Goal: Communication & Community: Answer question/provide support

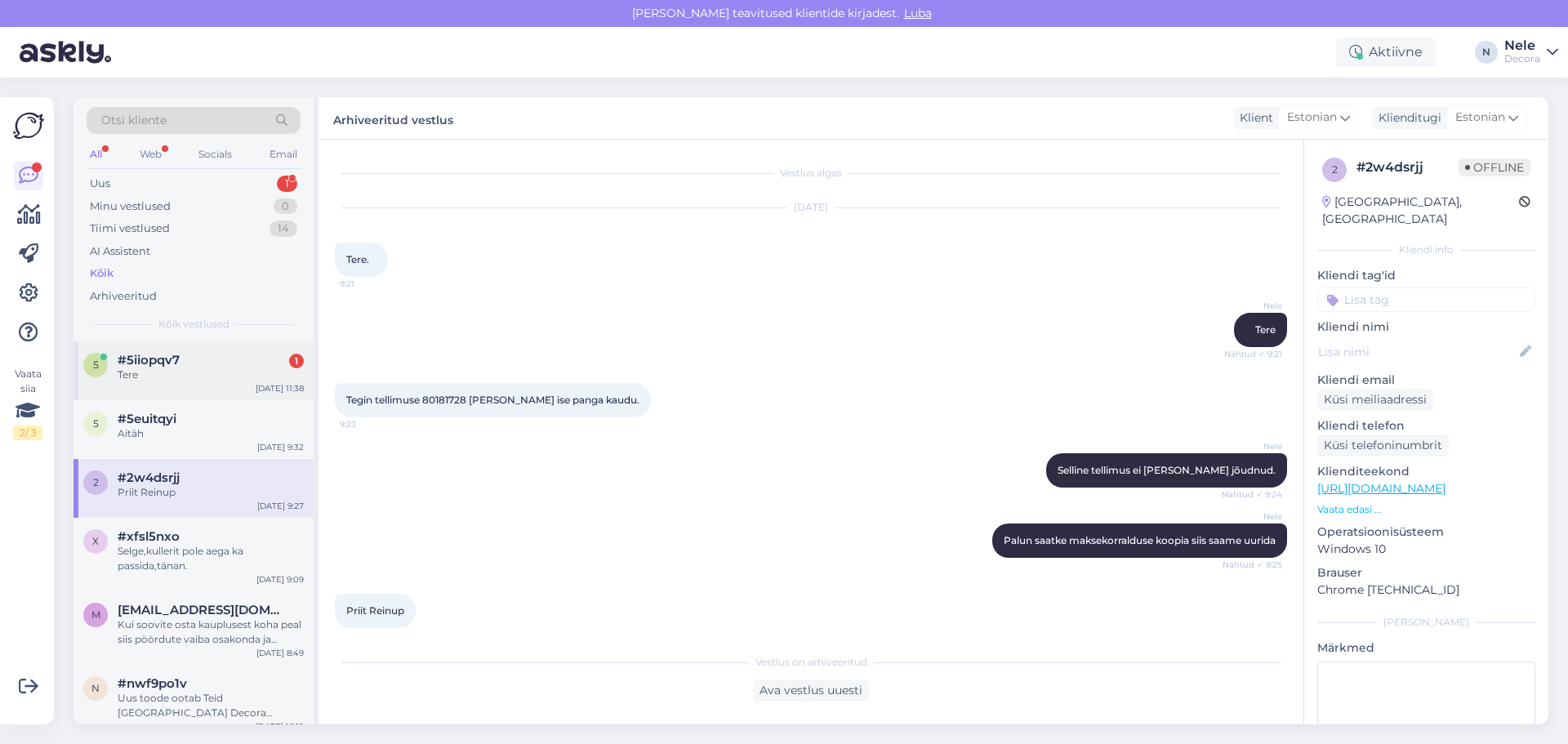
click at [162, 370] on div "Tere" at bounding box center [210, 375] width 186 height 15
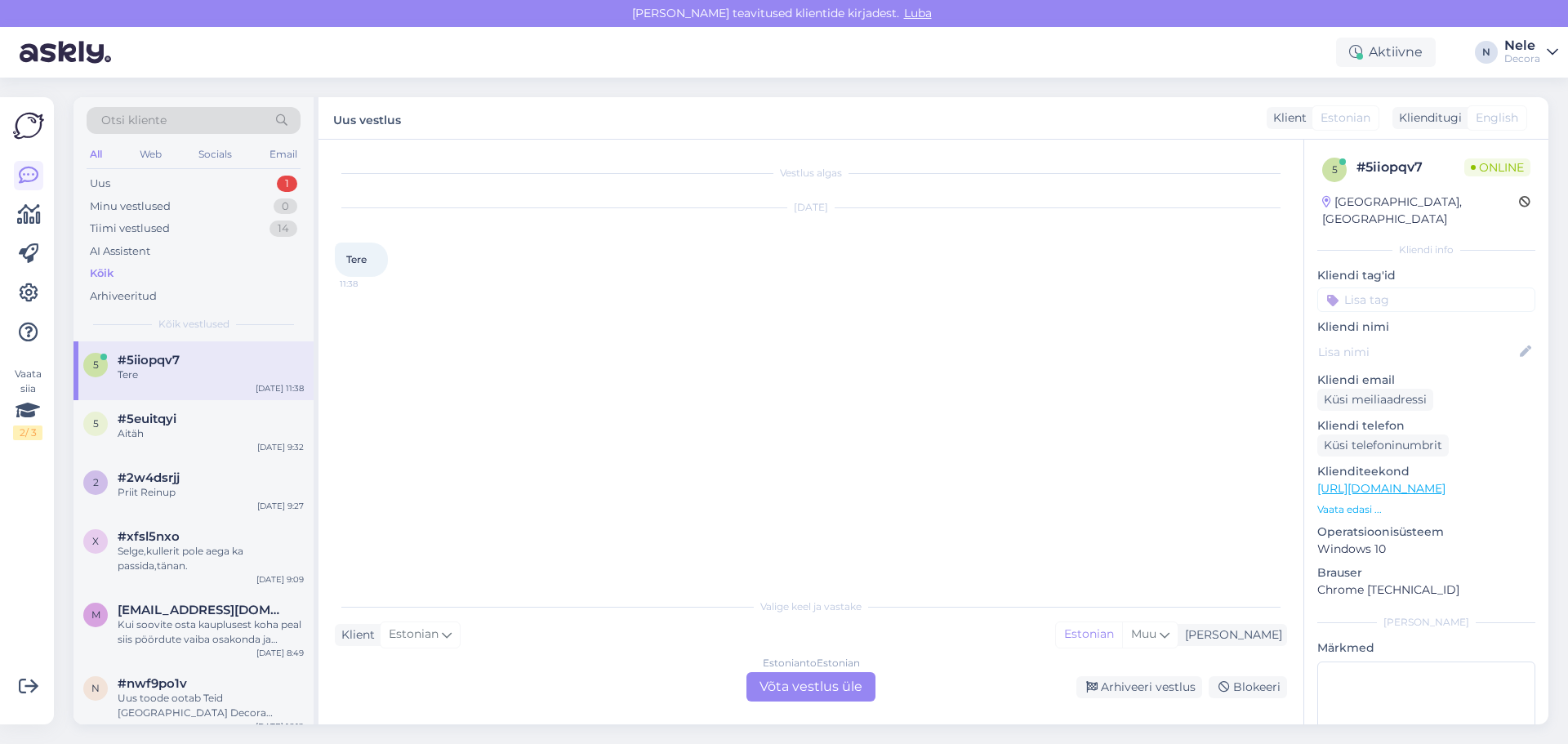
click at [1445, 481] on link "[URL][DOMAIN_NAME]" at bounding box center [1382, 488] width 129 height 15
click at [814, 686] on div "Estonian to Estonian Võta vestlus üle" at bounding box center [811, 687] width 129 height 29
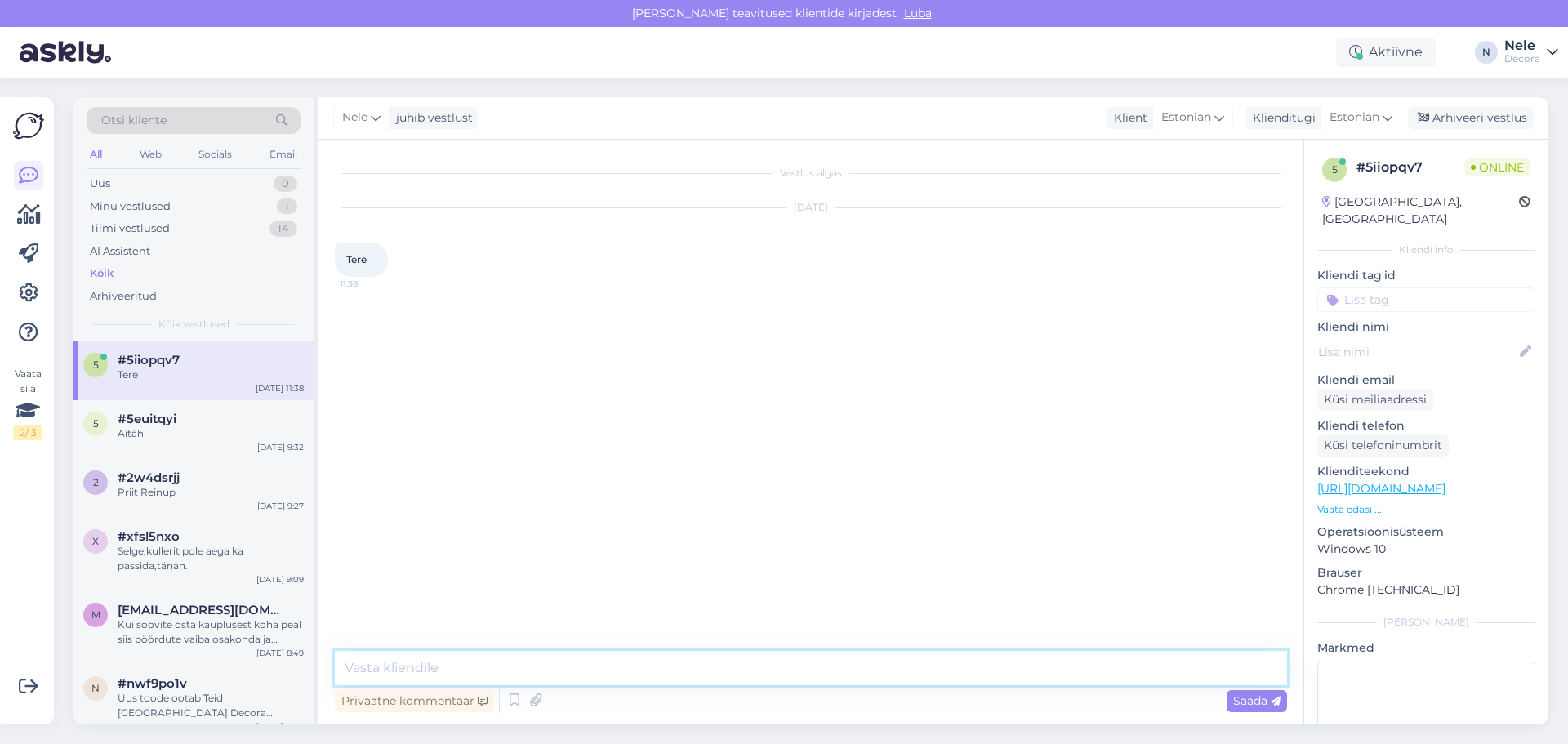
click at [476, 665] on textarea at bounding box center [811, 668] width 952 height 34
type textarea "Tere"
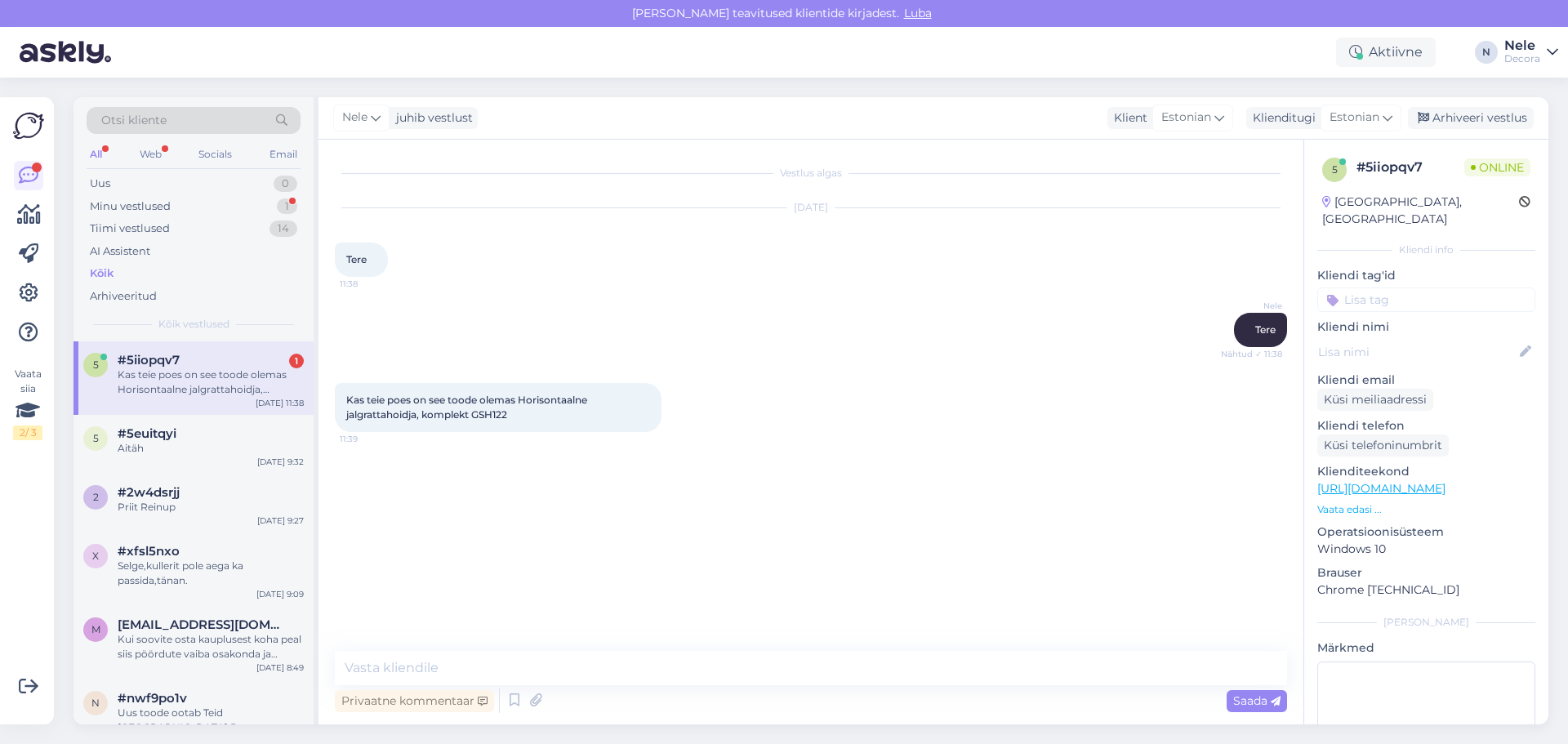
click at [524, 483] on div "Vestlus algas [DATE] Tere 11:38 Nele Tere Nähtud ✓ 11:38 Kas teie poes on see t…" at bounding box center [819, 396] width 967 height 480
drag, startPoint x: 512, startPoint y: 411, endPoint x: 476, endPoint y: 413, distance: 36.1
click at [476, 413] on span "Kas teie poes on see toode olemas Horisontaalne jalgrattahoidja, komplekt GSH122" at bounding box center [468, 406] width 243 height 27
copy span "GSH122"
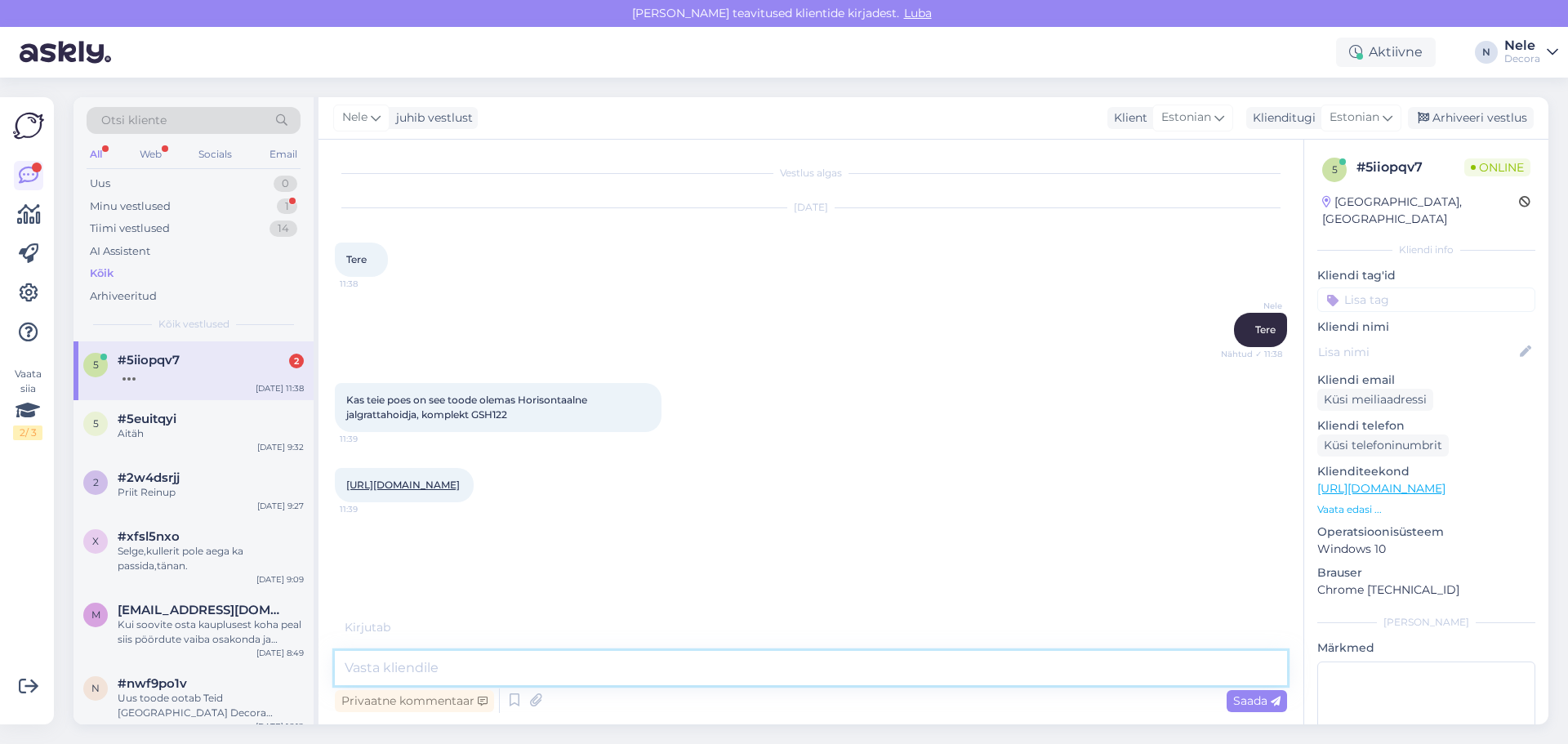
click at [493, 668] on textarea at bounding box center [811, 668] width 952 height 34
paste textarea "Kenovo horisontaalne jalgrattahoidja komplekt GSH122"
type textarea "Kenovo horisontaalne jalgrattahoidja komplekt GSH122"
click at [1255, 699] on span "Saada" at bounding box center [1257, 700] width 47 height 15
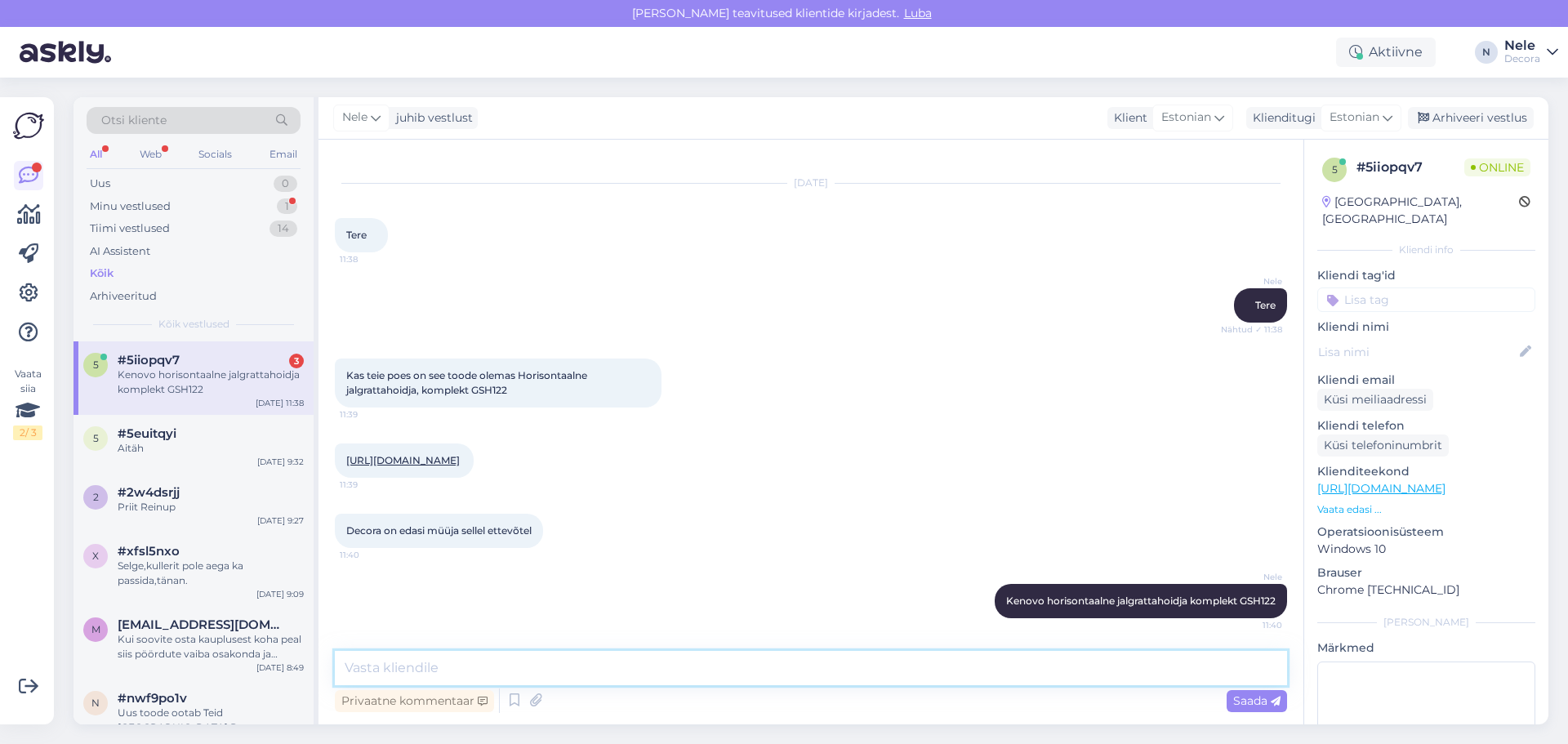
click at [386, 675] on textarea at bounding box center [811, 668] width 952 height 34
click at [522, 667] on textarea "See toode on kliendi soovil tellitav" at bounding box center [811, 668] width 952 height 34
click at [649, 658] on textarea "See toode on kliendi soovil hankijalt tellitav" at bounding box center [811, 668] width 952 height 34
type textarea "See toode on kliendi soovil hankijalt tellitav ehk kauplustest [PERSON_NAME] le…"
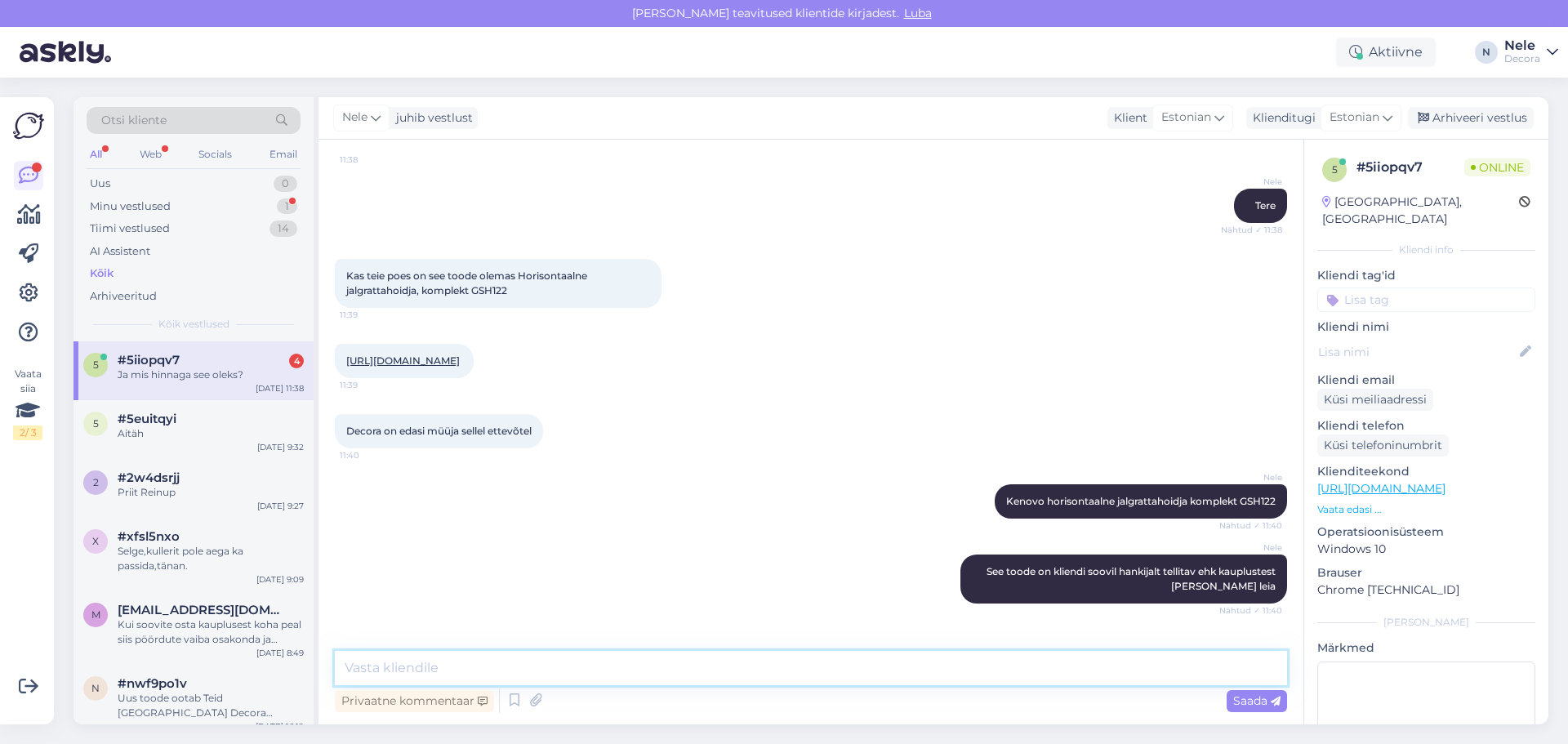
scroll to position [195, 0]
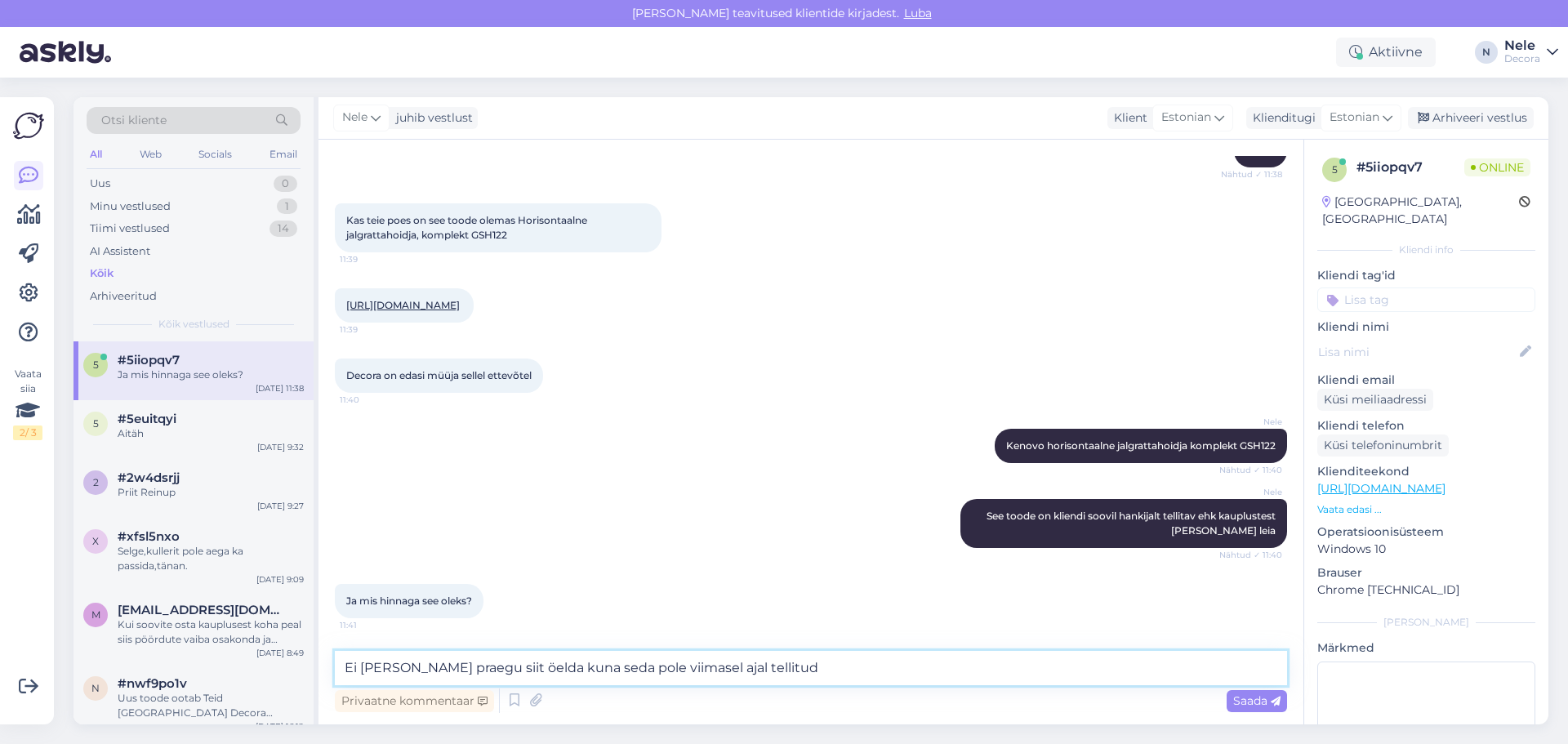
click at [429, 668] on textarea "Ei [PERSON_NAME] praegu siit öelda kuna seda pole viimasel ajal tellitud" at bounding box center [811, 668] width 952 height 34
type textarea "Ei [PERSON_NAME] öelda kuna seda pole meil seni sisse ostetud"
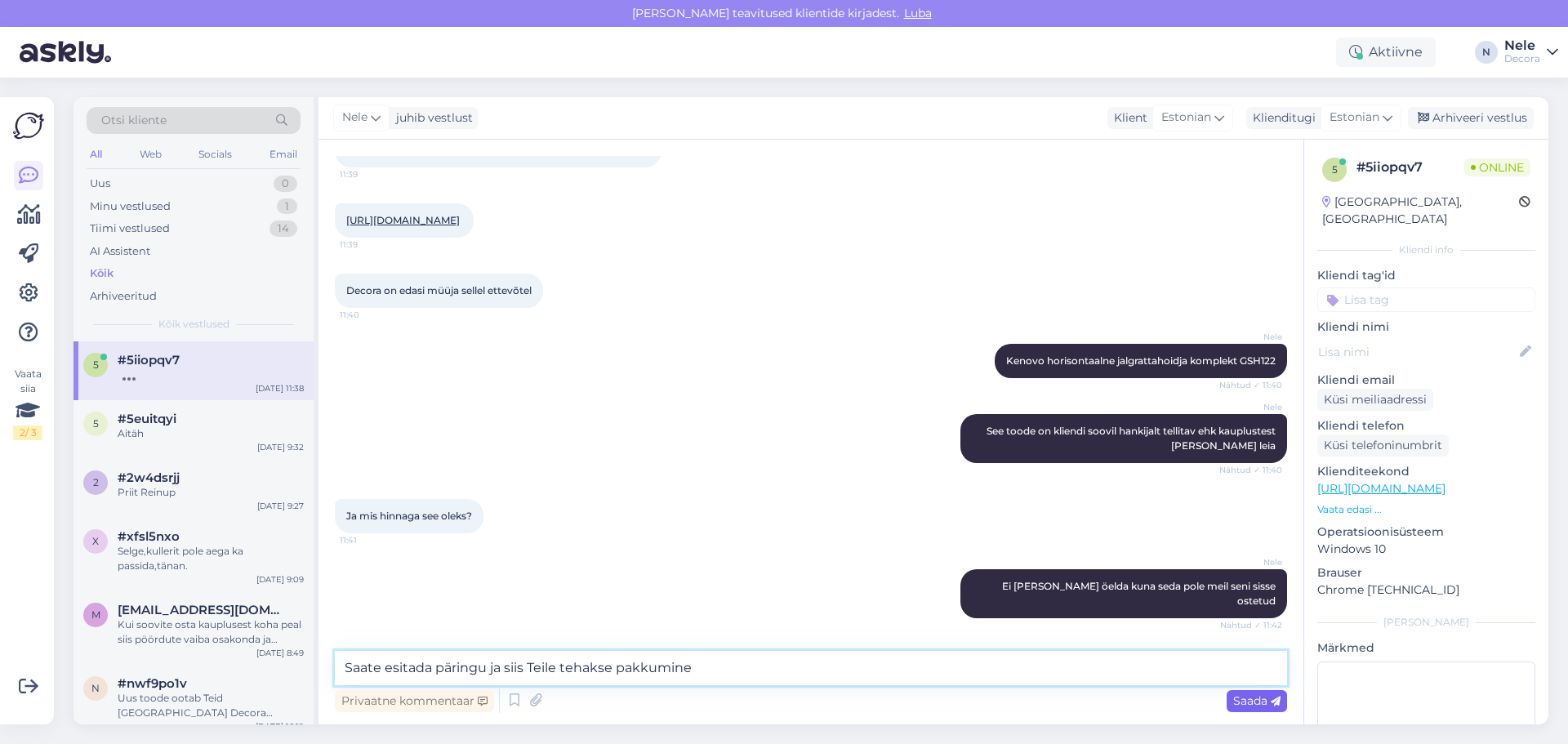
type textarea "Saate esitada päringu ja siis Teile tehakse pakkumine"
click at [1242, 694] on span "Saada" at bounding box center [1257, 700] width 47 height 15
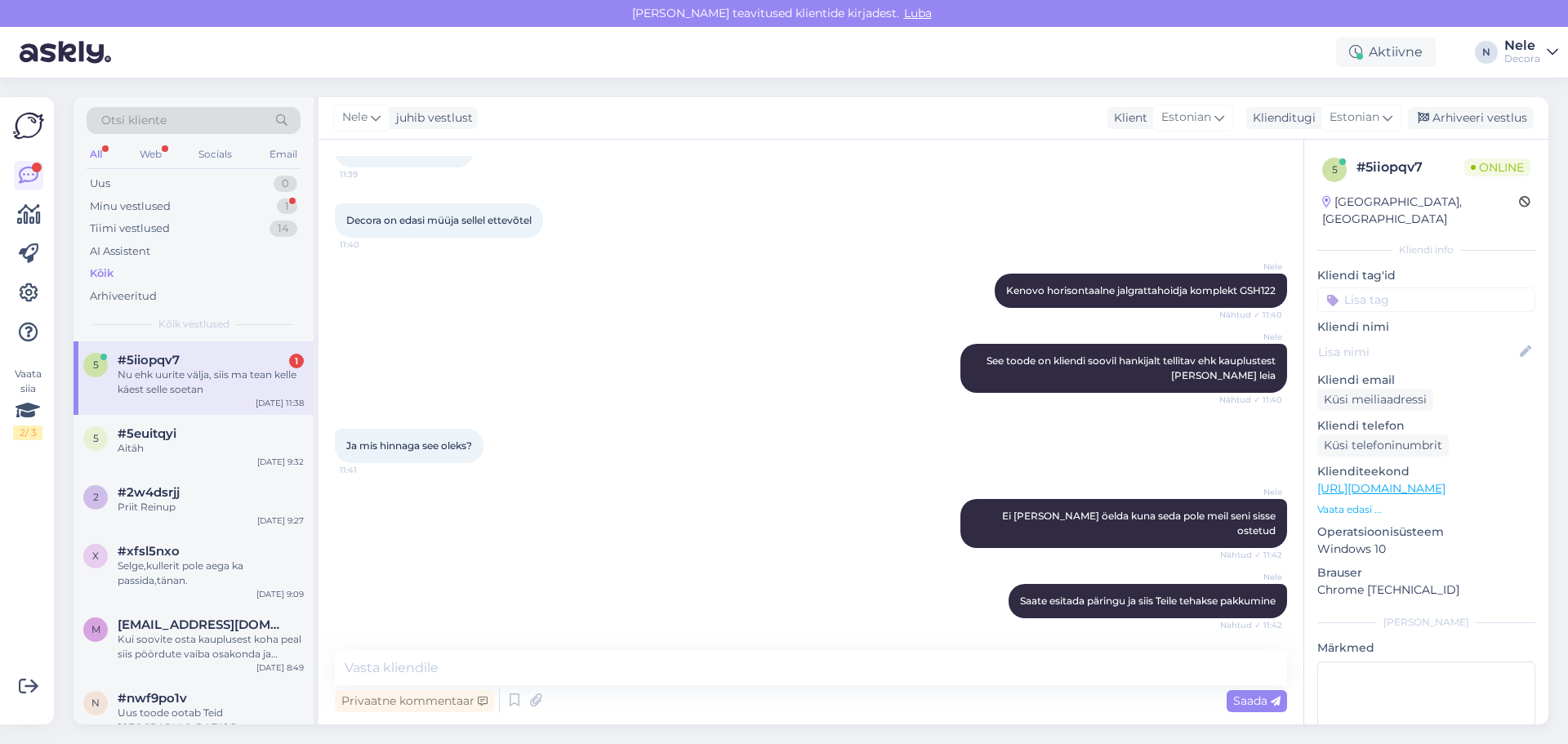
scroll to position [405, 0]
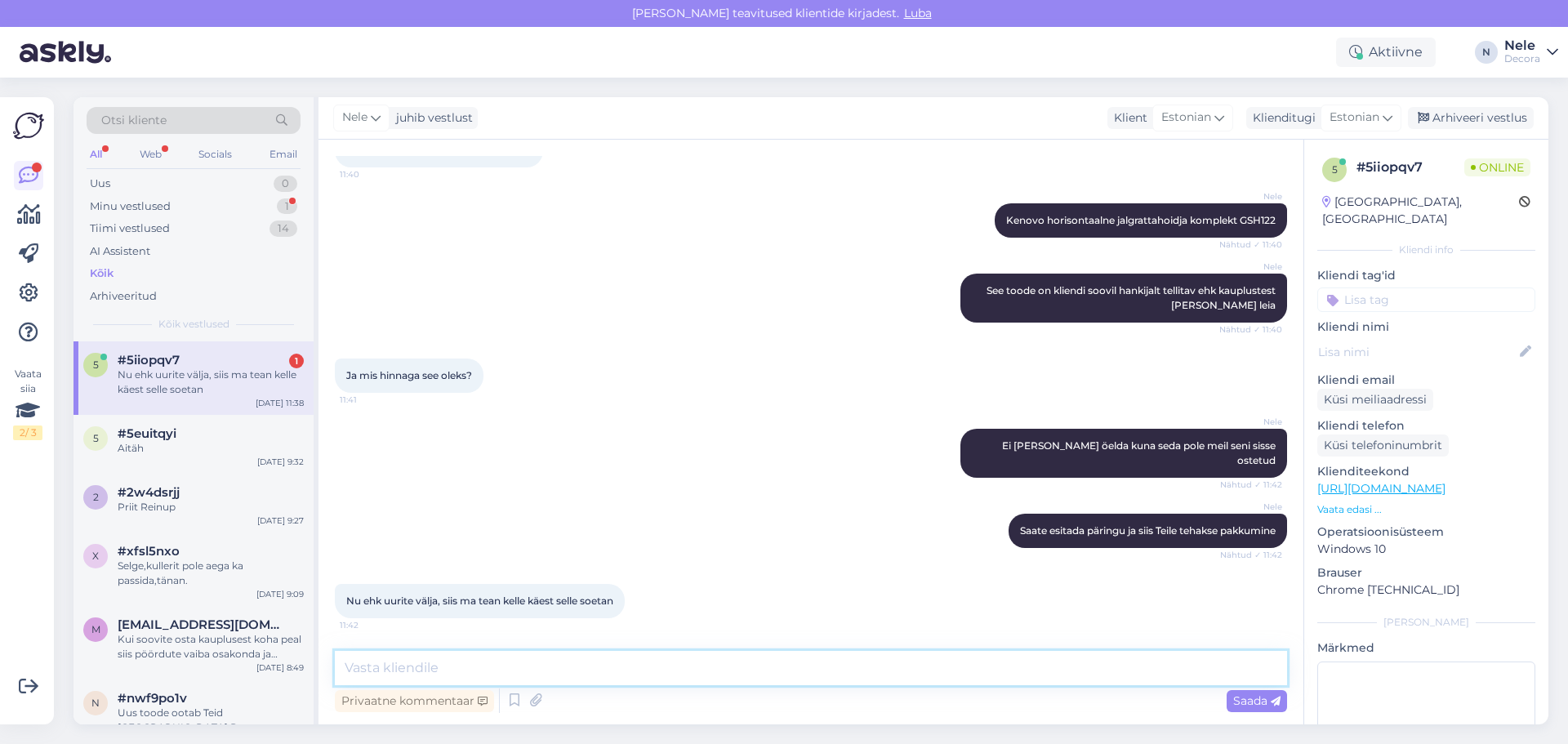
click at [404, 679] on textarea at bounding box center [811, 668] width 952 height 34
paste textarea "[URL][DOMAIN_NAME]"
type textarea "[URL][DOMAIN_NAME]"
click at [1244, 701] on span "Saada" at bounding box center [1257, 700] width 47 height 15
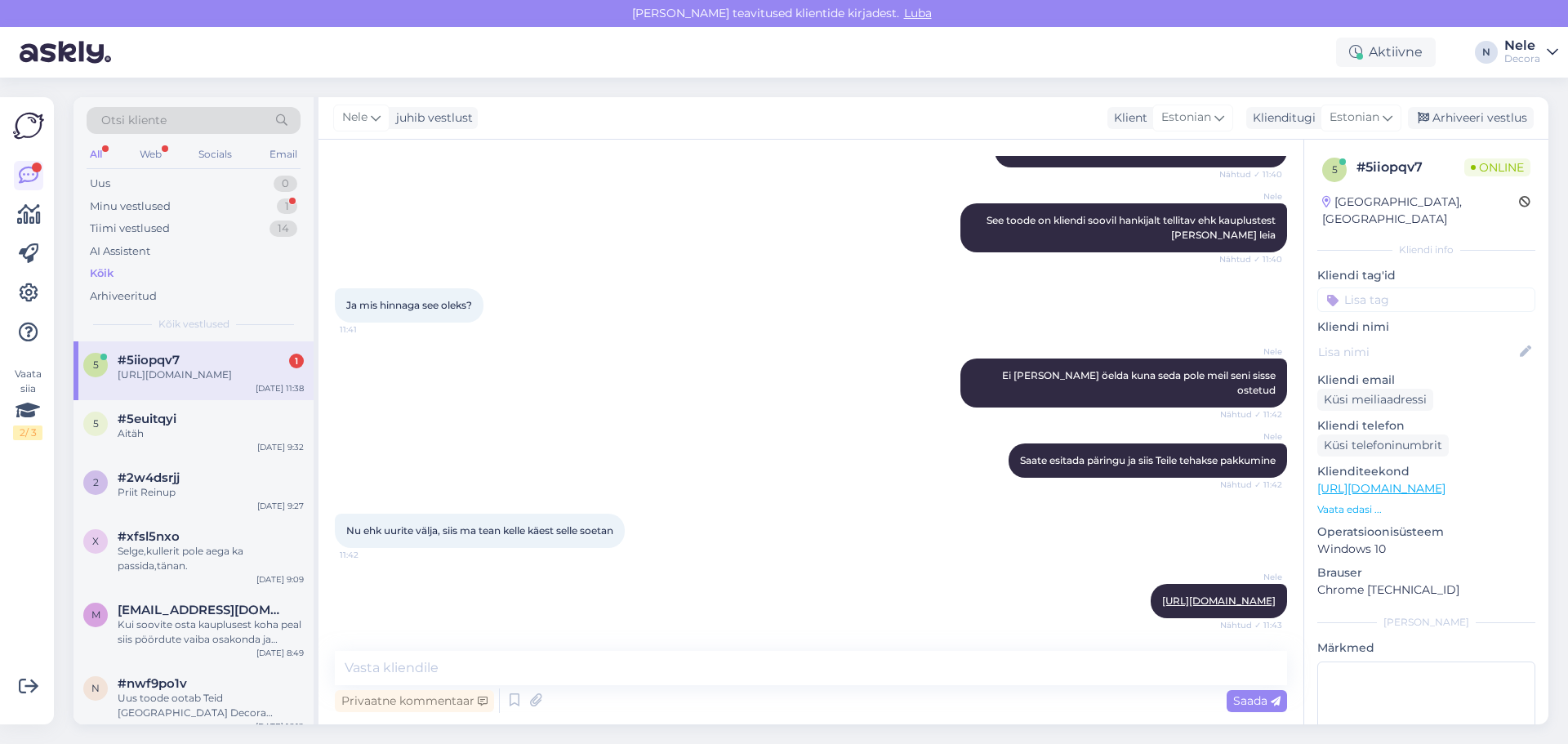
scroll to position [393, 0]
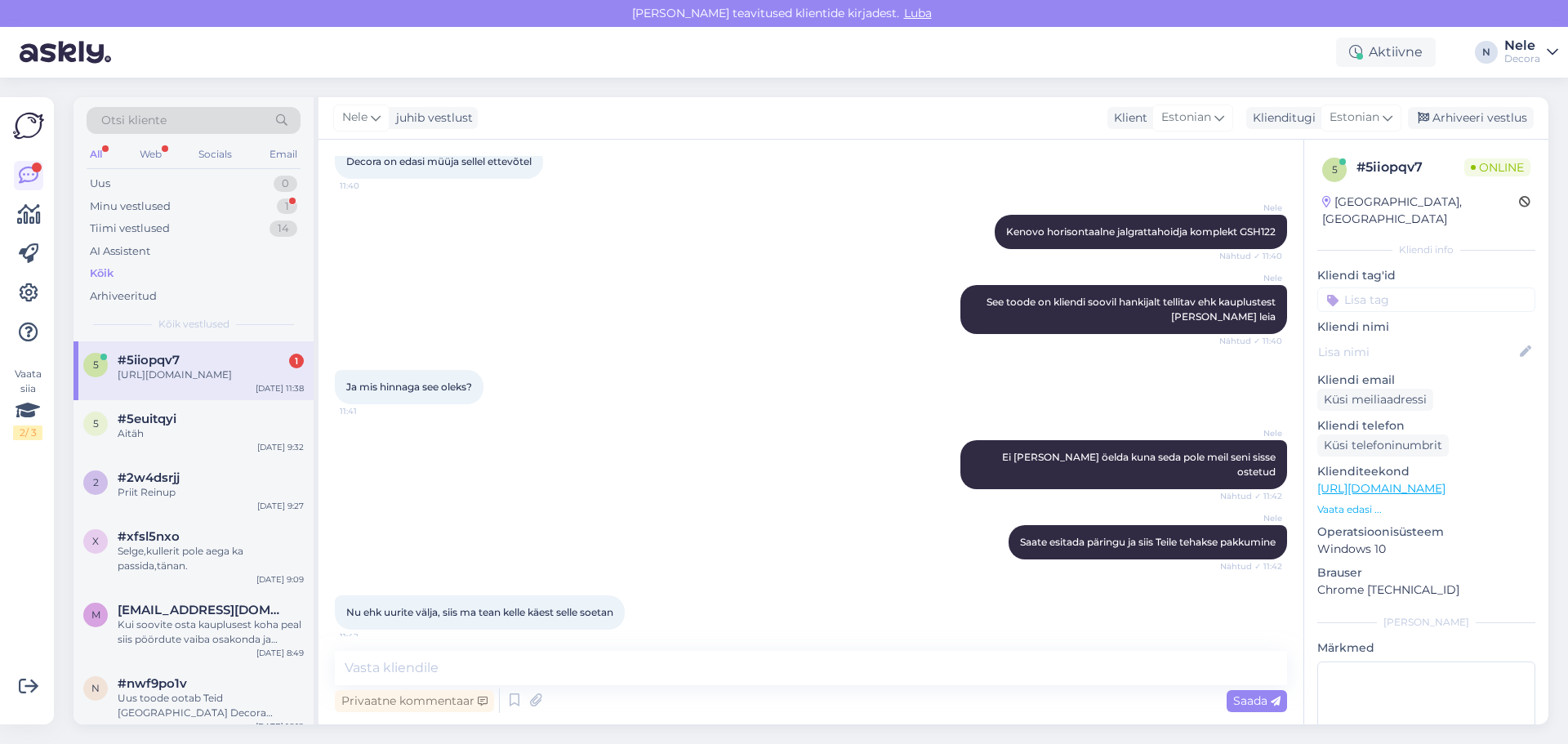
click at [188, 356] on div "#5iiopqv7 1" at bounding box center [210, 360] width 186 height 15
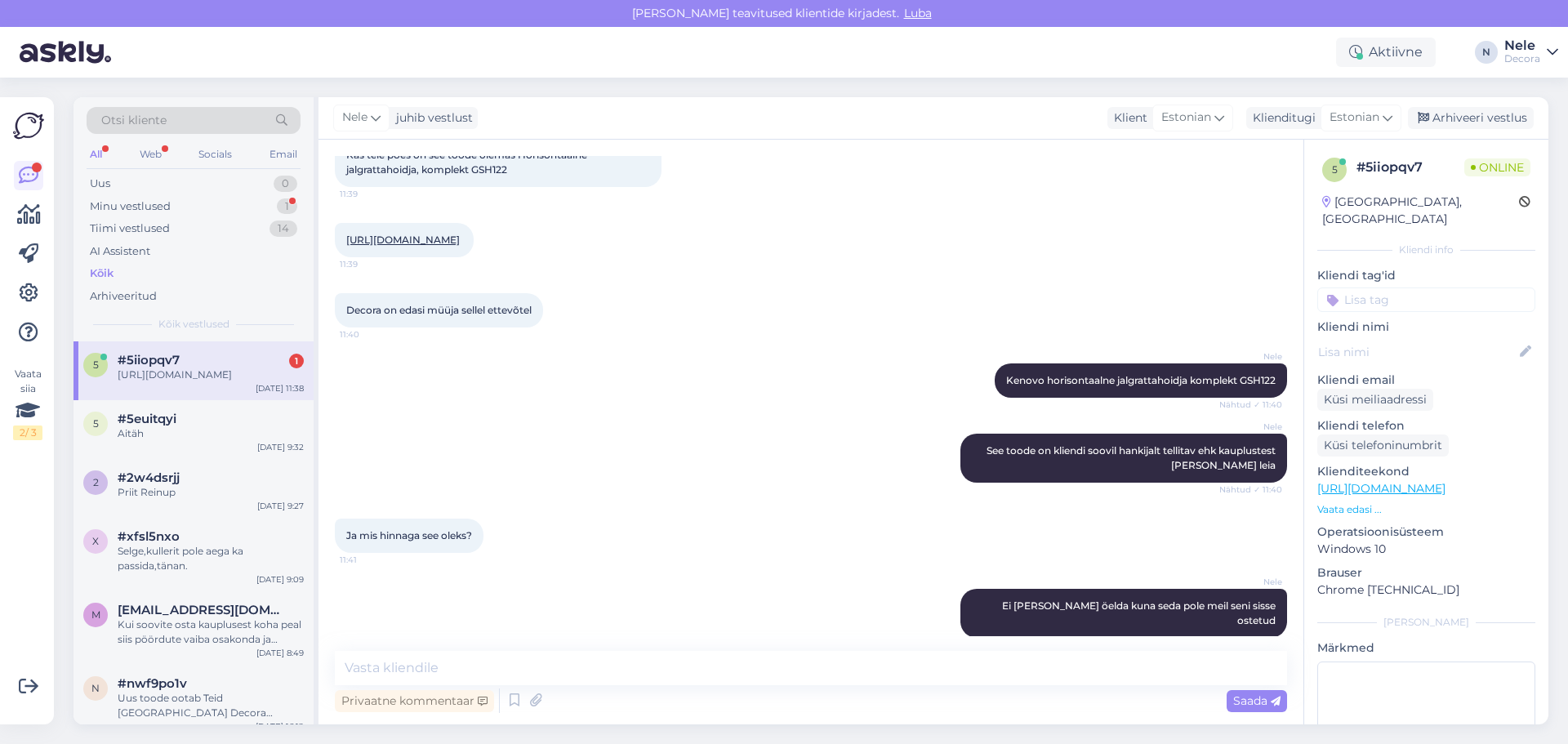
scroll to position [476, 0]
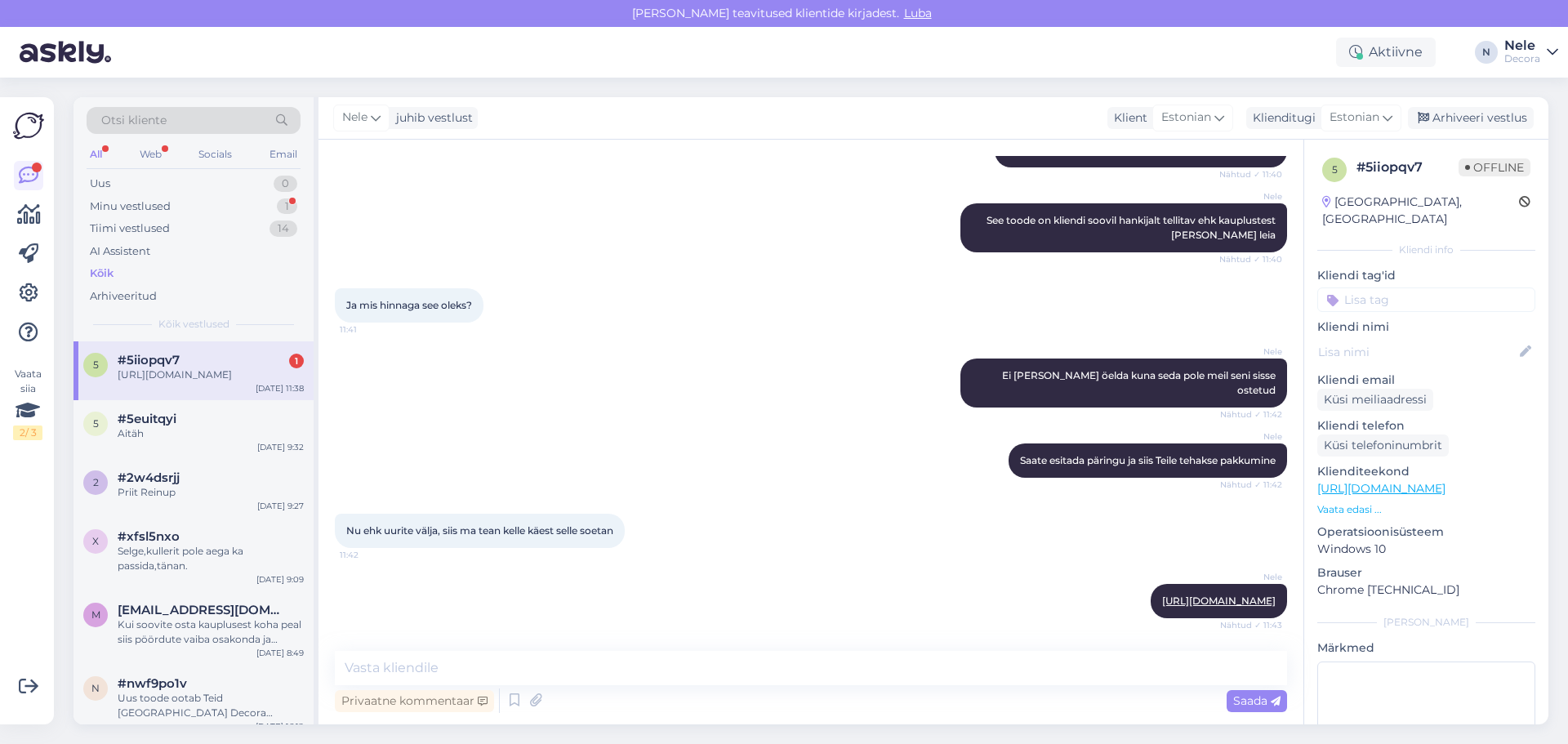
click at [166, 380] on div "[URL][DOMAIN_NAME]" at bounding box center [210, 375] width 186 height 15
click at [1492, 116] on div "Arhiveeri vestlus" at bounding box center [1471, 118] width 126 height 22
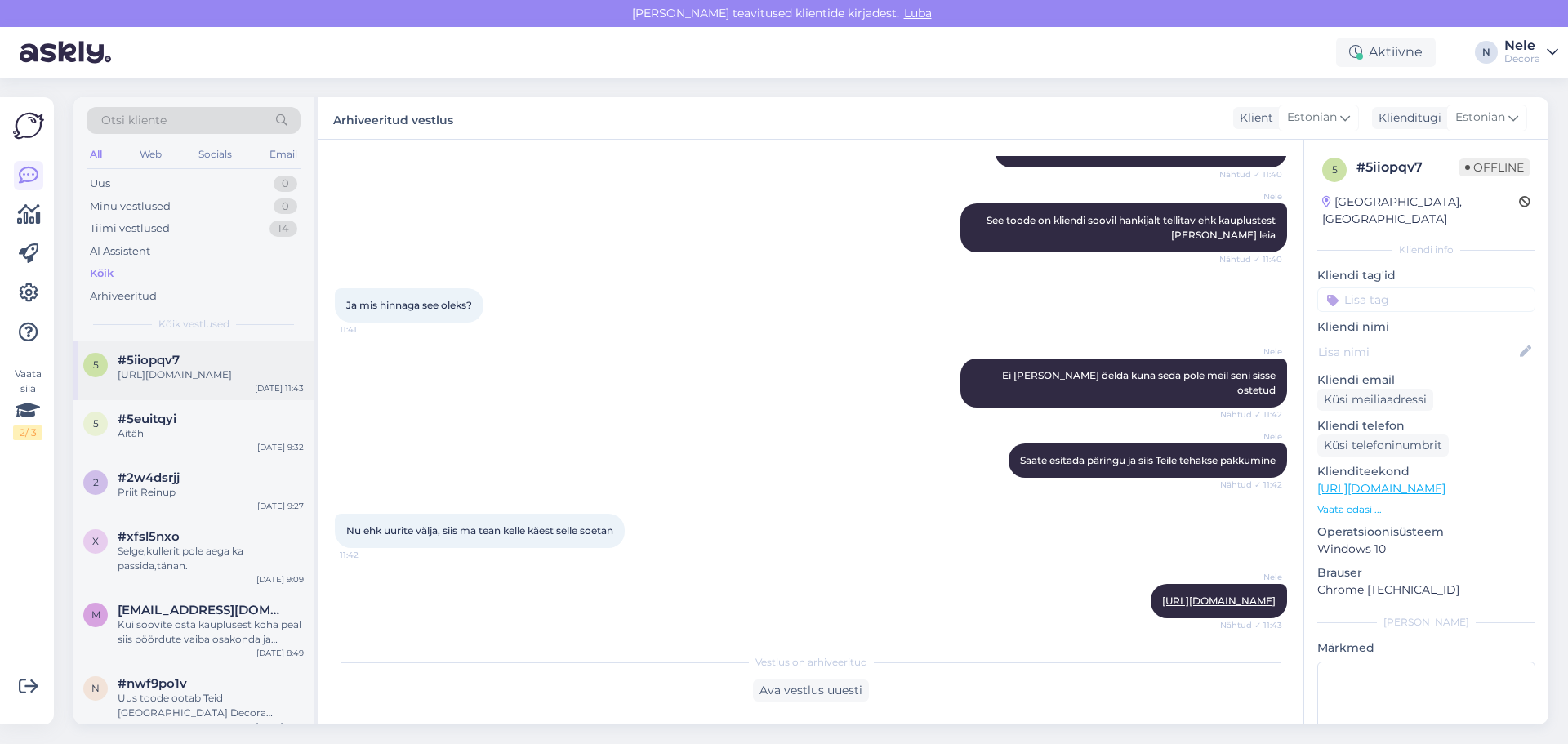
click at [146, 373] on div "[URL][DOMAIN_NAME]" at bounding box center [210, 375] width 186 height 15
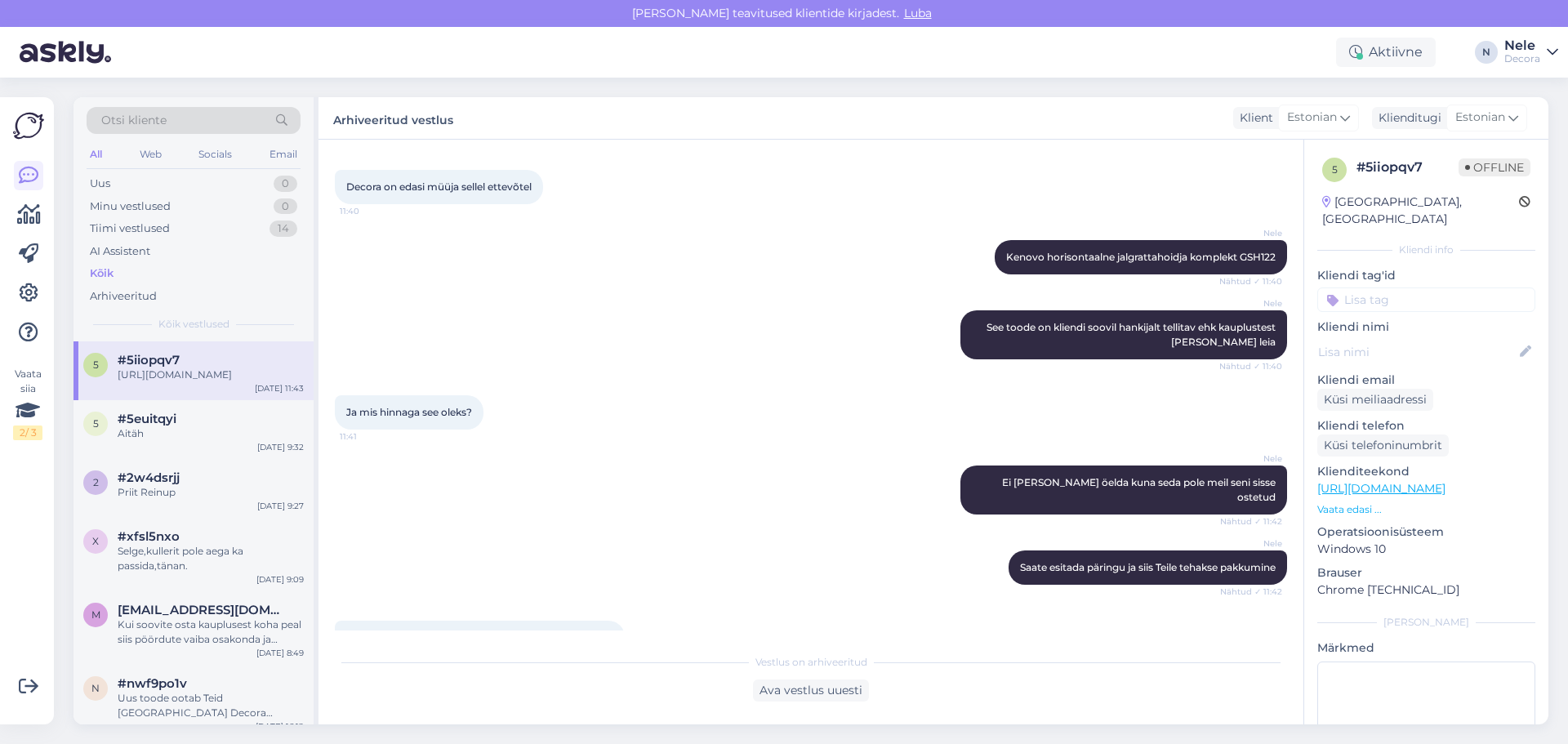
scroll to position [481, 0]
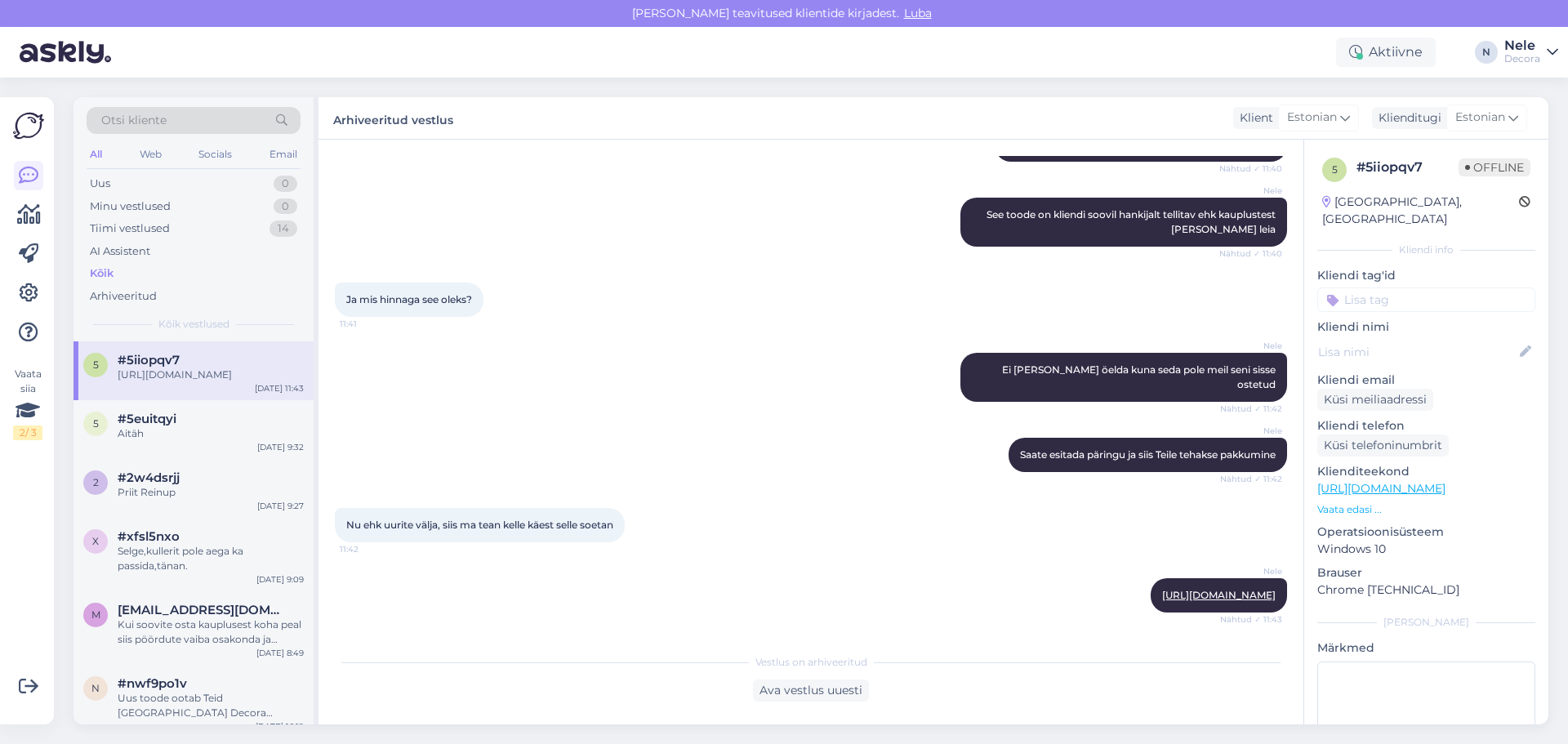
click at [99, 170] on div "Otsi kliente All Web Socials Email Uus 0 Minu vestlused 0 Tiimi vestlused 14 AI…" at bounding box center [194, 219] width 240 height 244
click at [102, 180] on div "Uus" at bounding box center [100, 183] width 21 height 16
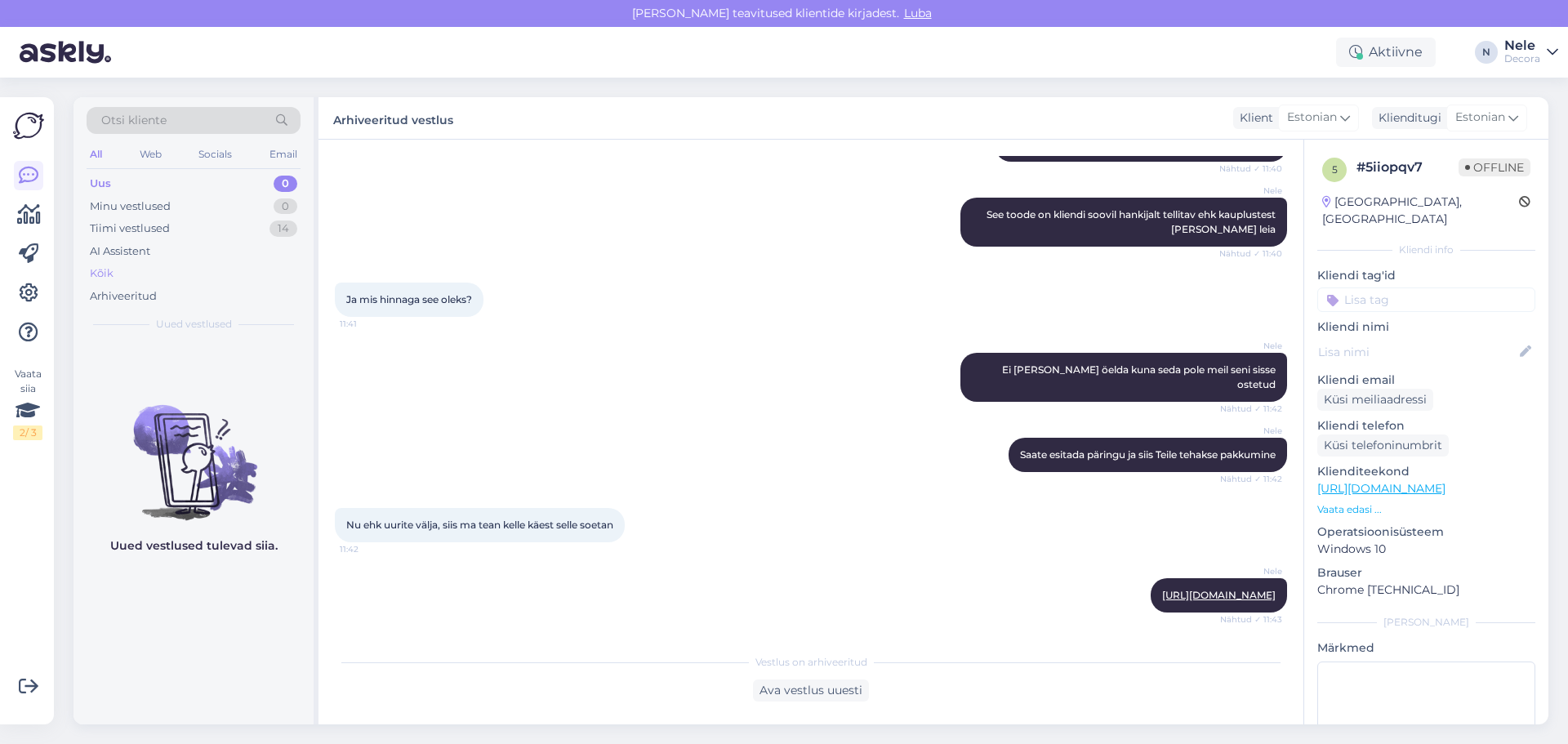
click at [97, 274] on div "Kõik" at bounding box center [102, 273] width 24 height 16
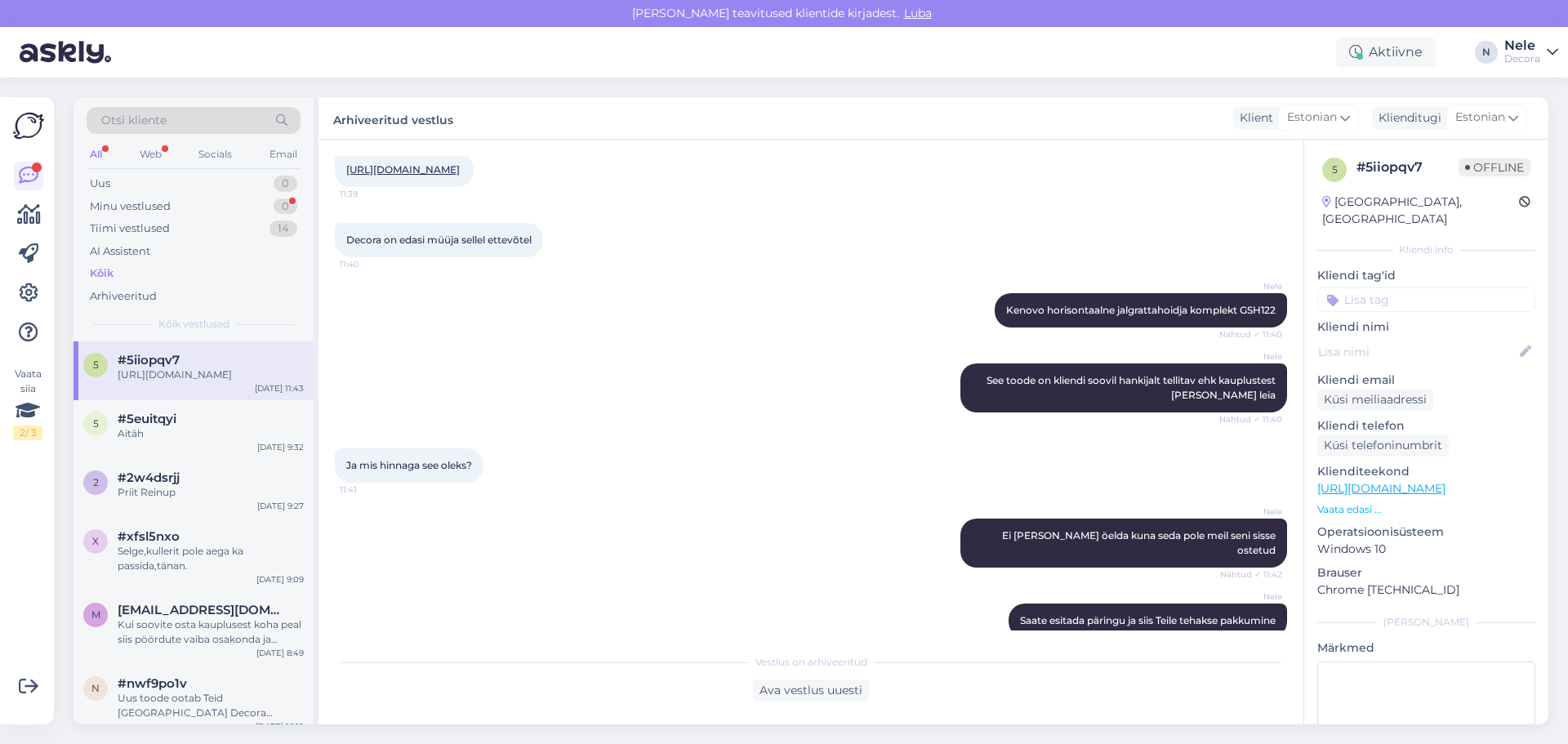
scroll to position [154, 0]
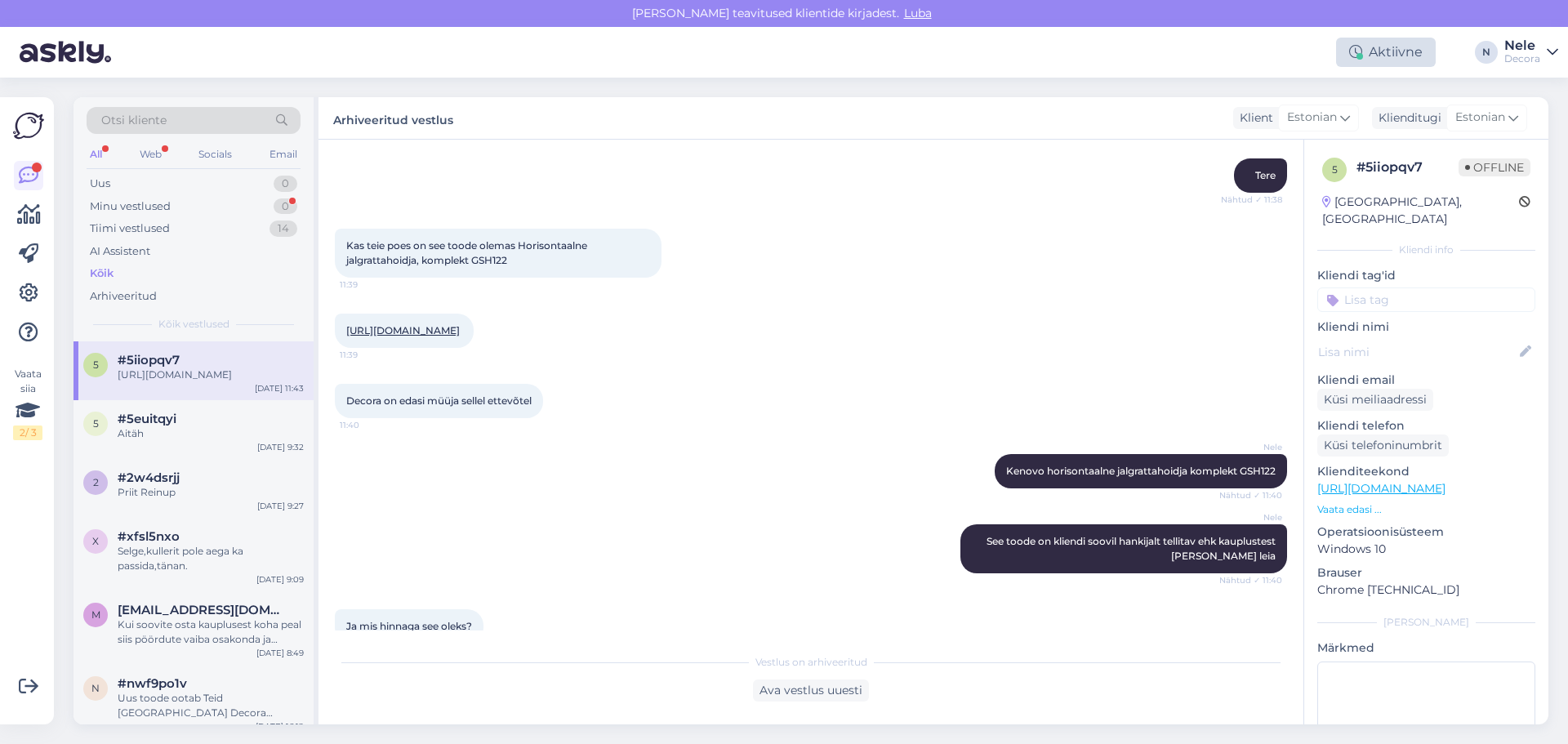
click at [1396, 43] on div "Aktiivne" at bounding box center [1386, 52] width 99 height 29
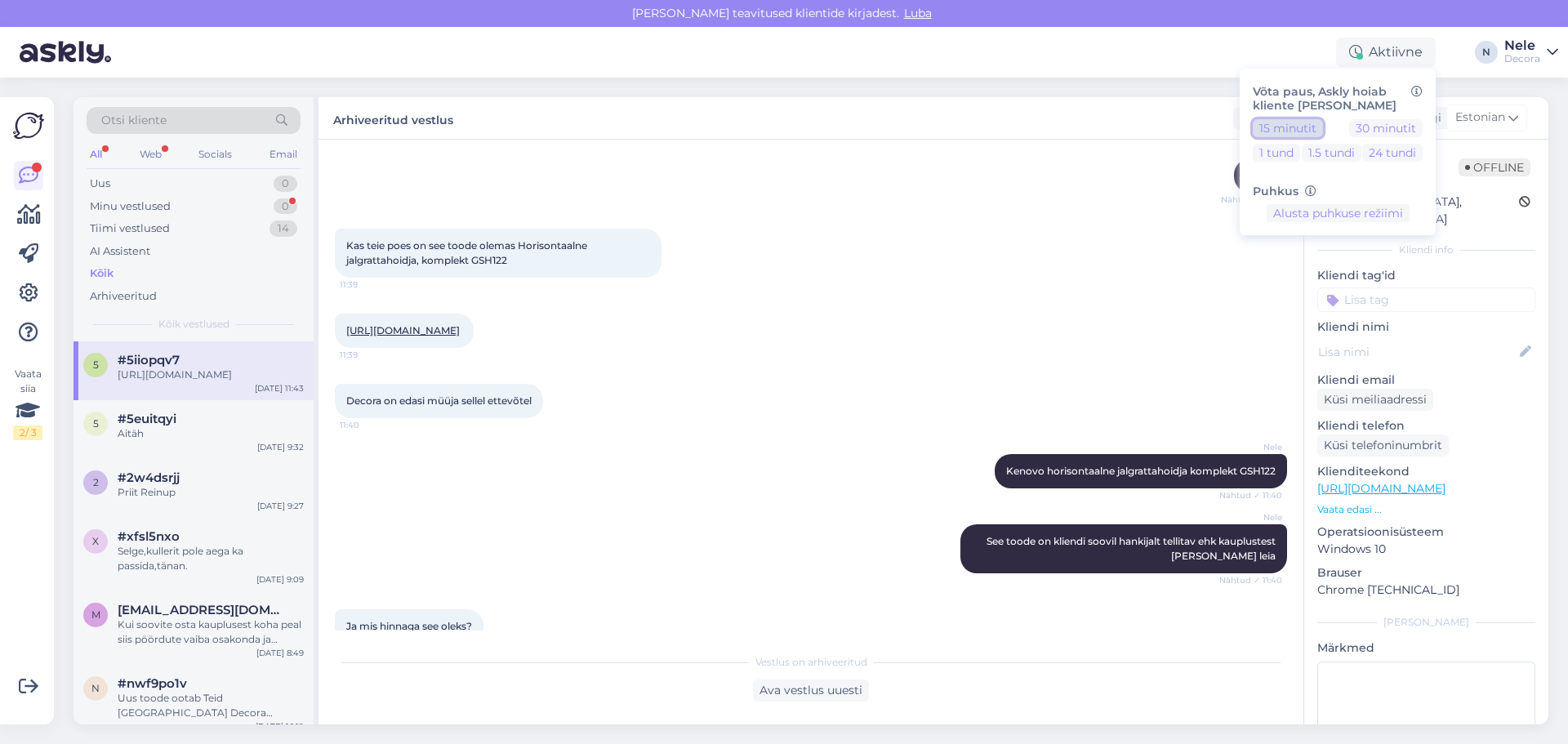
click at [1307, 123] on button "15 minutit" at bounding box center [1289, 128] width 70 height 18
click at [1338, 267] on button "Lõpeta paus" at bounding box center [1338, 264] width 82 height 18
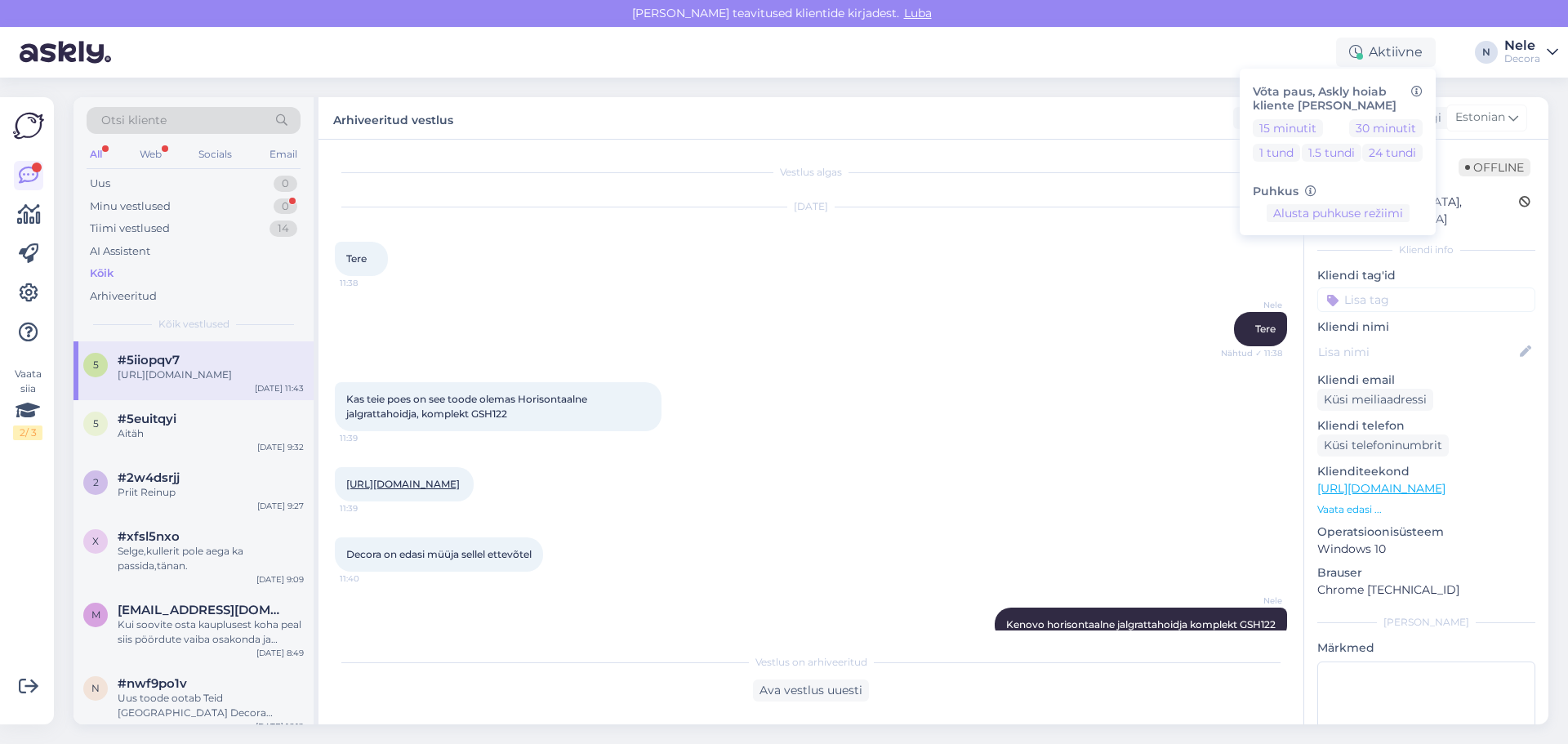
scroll to position [0, 0]
click at [169, 426] on div "Aitäh" at bounding box center [210, 433] width 186 height 15
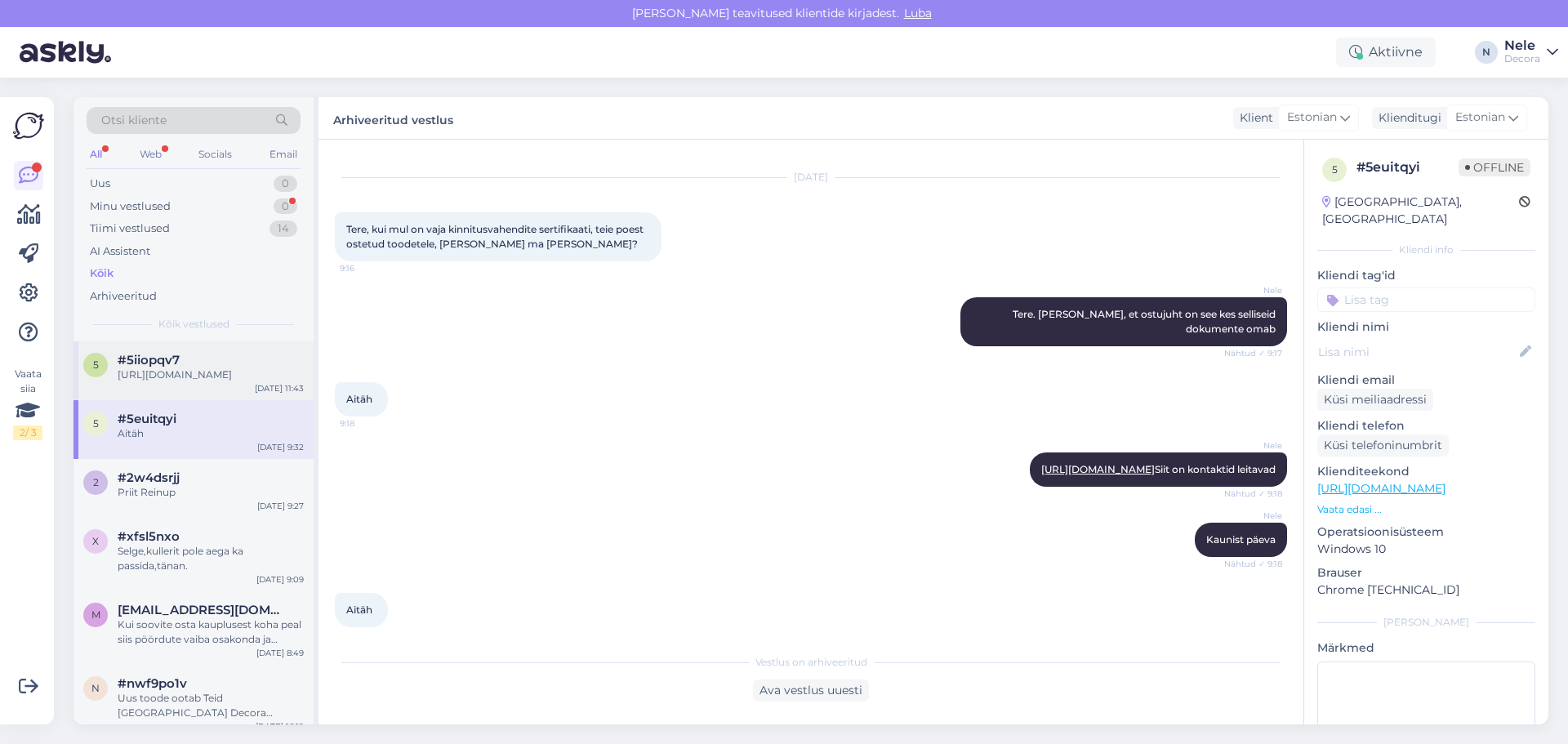
click at [171, 358] on span "#5iiopqv7" at bounding box center [148, 360] width 62 height 15
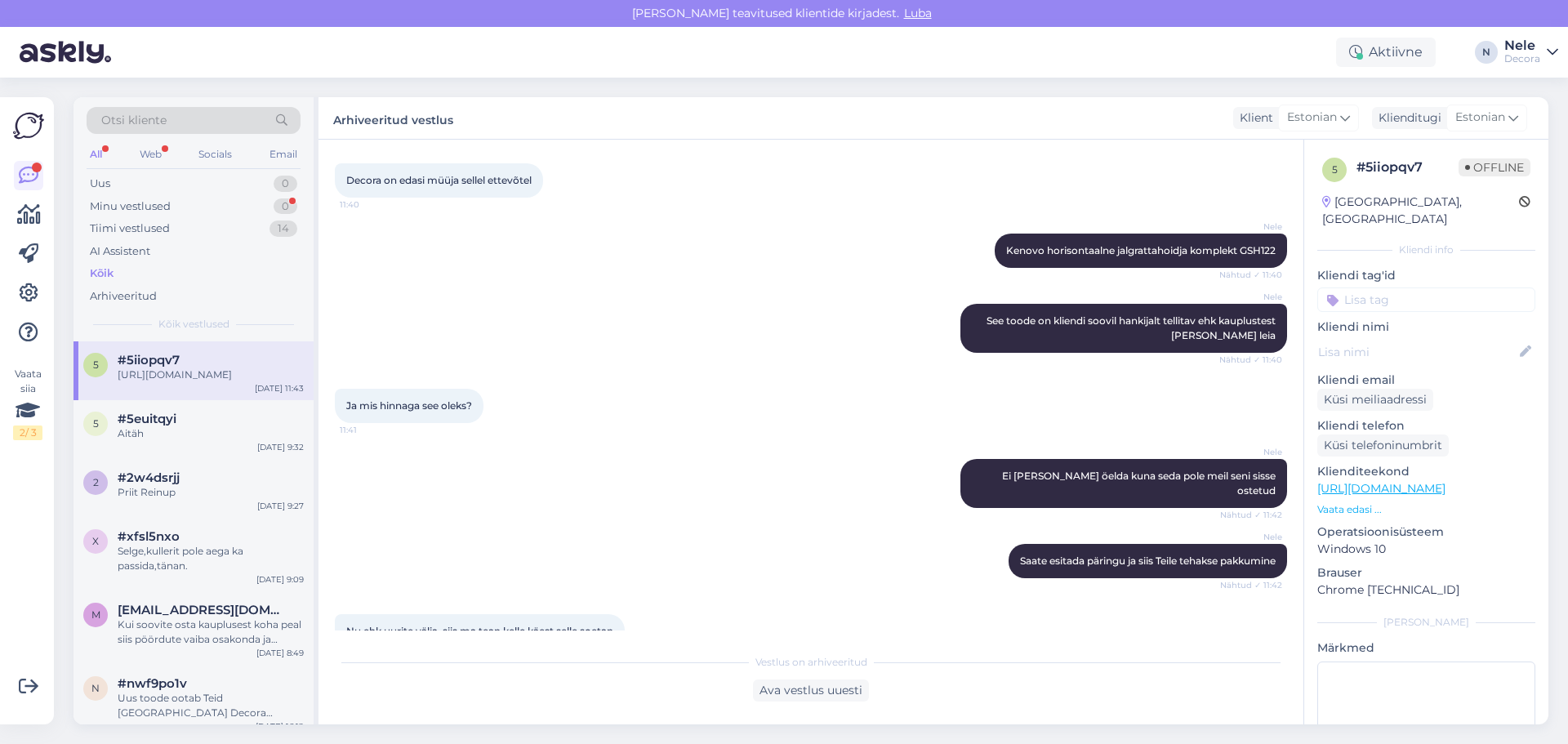
scroll to position [481, 0]
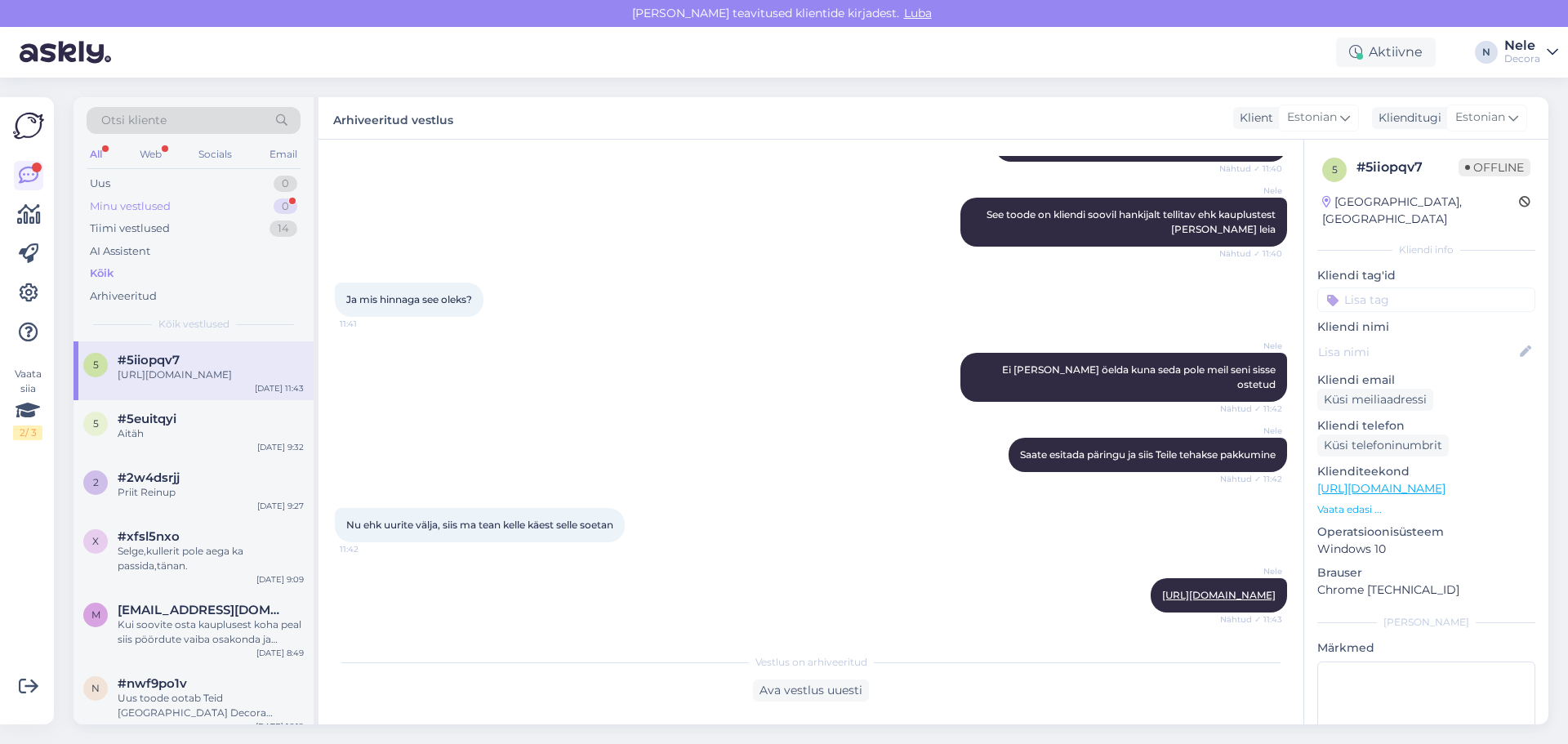
click at [160, 200] on div "Minu vestlused" at bounding box center [130, 207] width 81 height 16
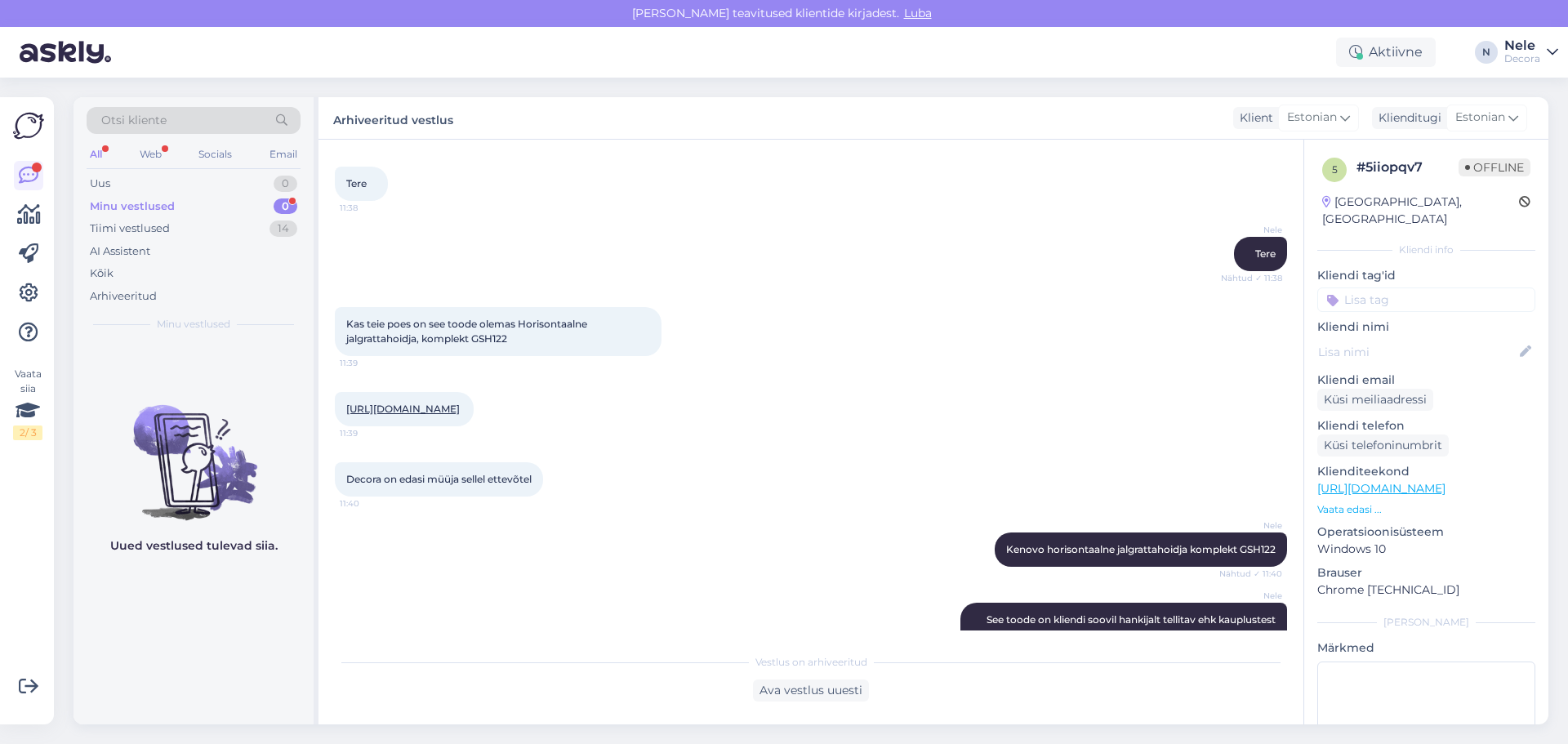
scroll to position [0, 0]
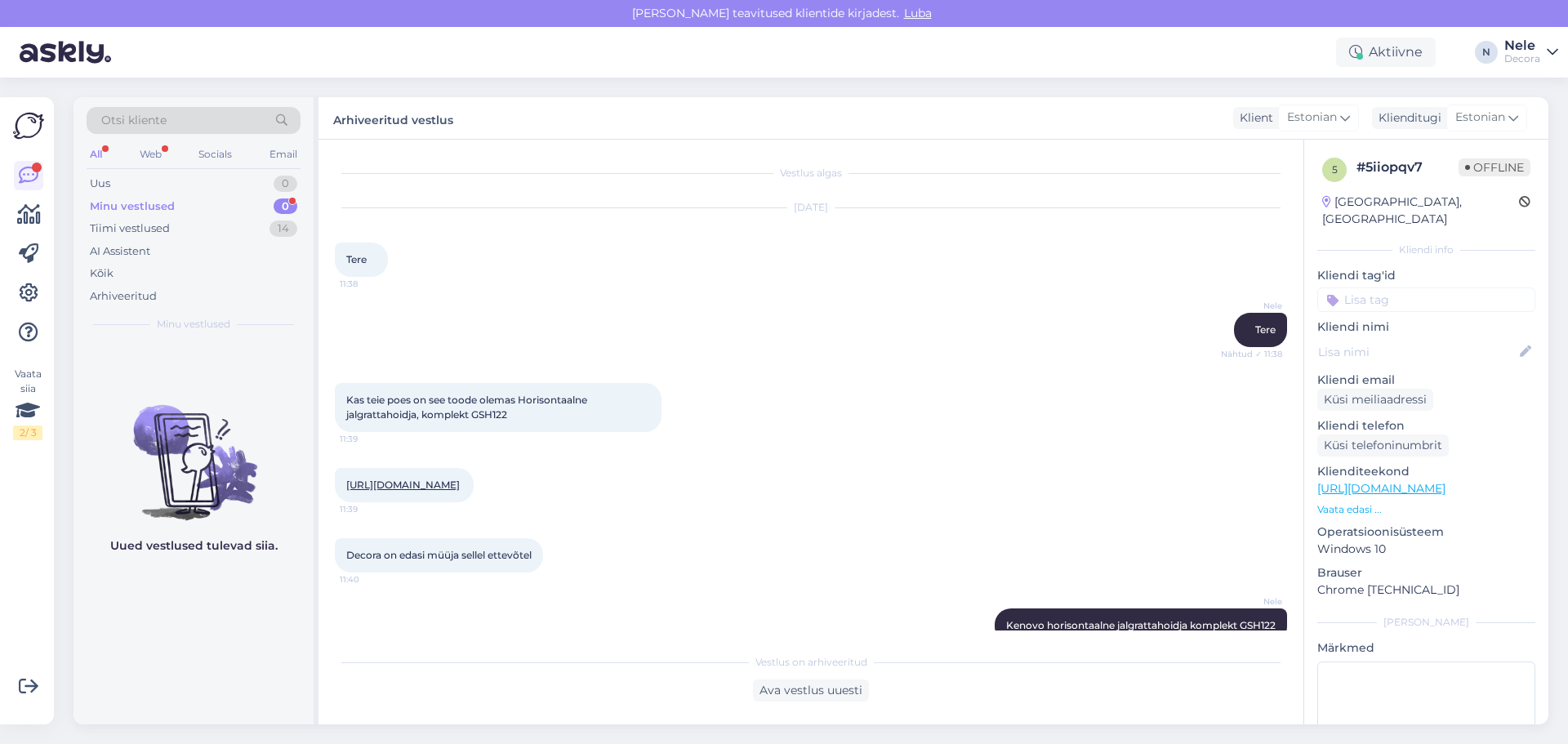
click at [119, 202] on div "Minu vestlused" at bounding box center [132, 207] width 85 height 16
click at [96, 272] on div "Kõik" at bounding box center [102, 273] width 24 height 16
